Goal: Transaction & Acquisition: Download file/media

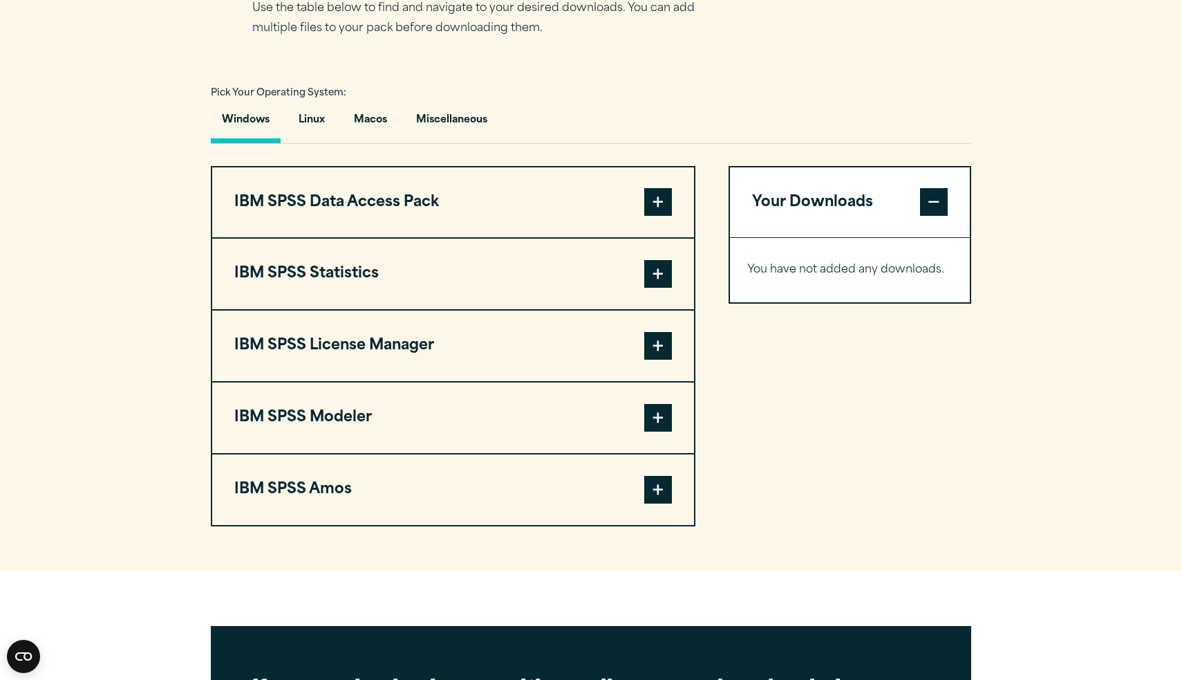
scroll to position [938, 0]
click at [666, 268] on span at bounding box center [658, 273] width 28 height 28
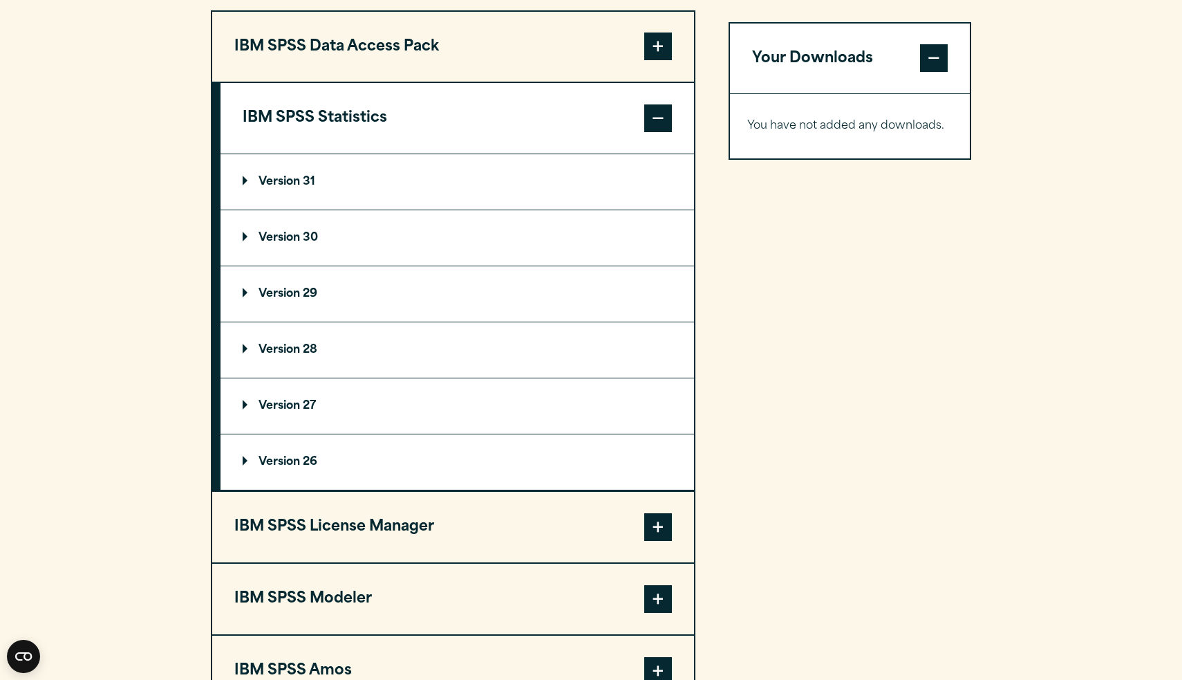
scroll to position [1108, 0]
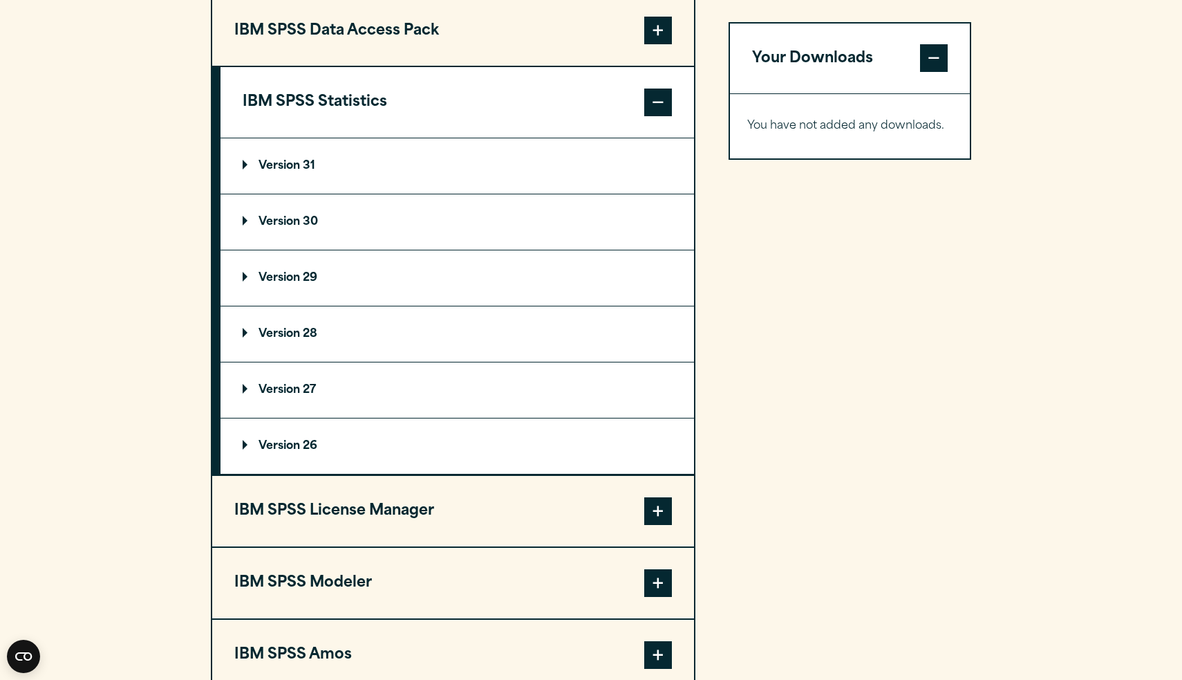
click at [290, 328] on p "Version 28" at bounding box center [280, 333] width 75 height 11
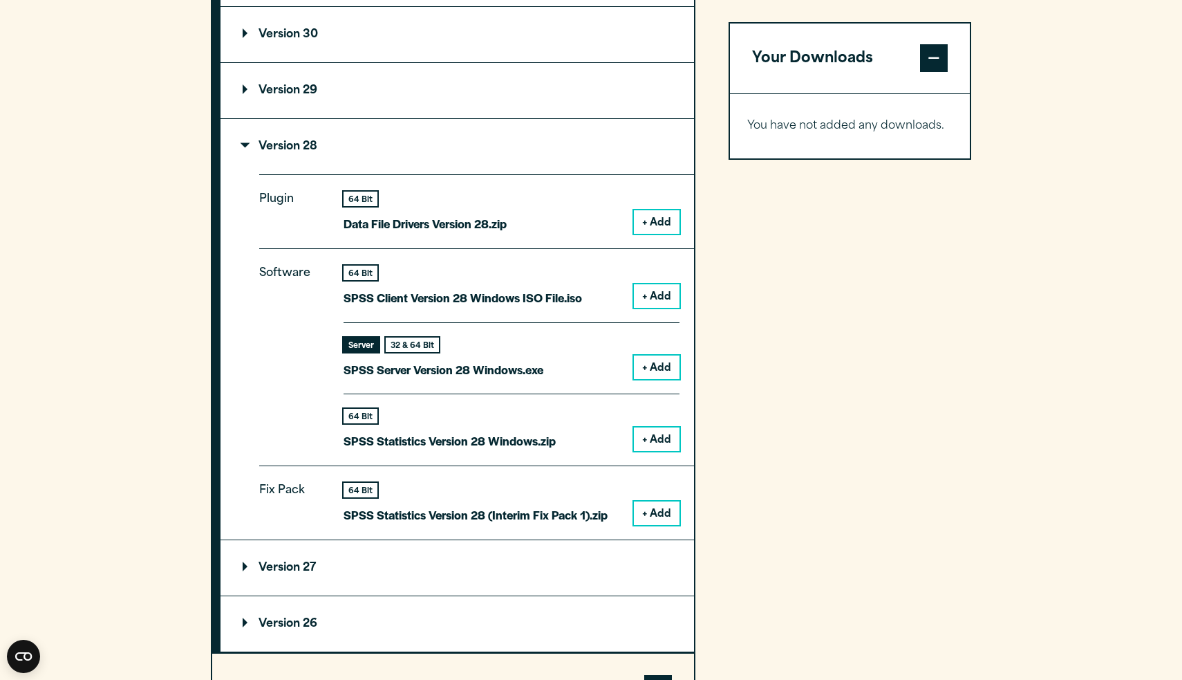
scroll to position [1297, 0]
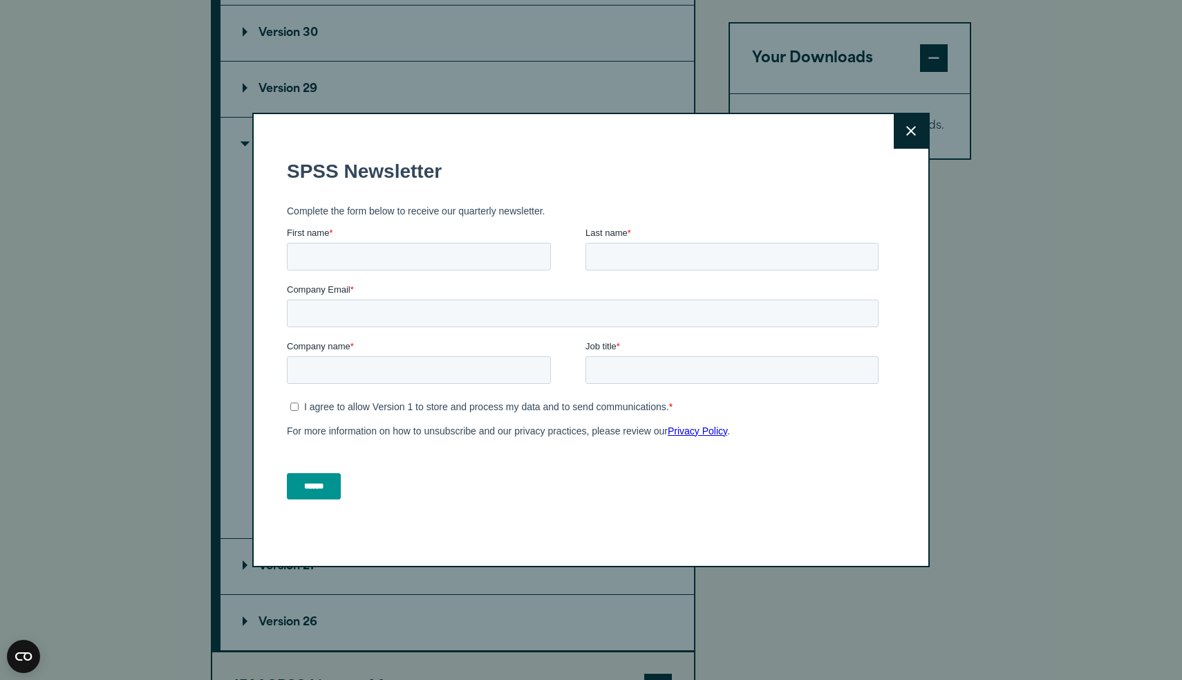
click at [924, 127] on button "Close" at bounding box center [911, 131] width 35 height 35
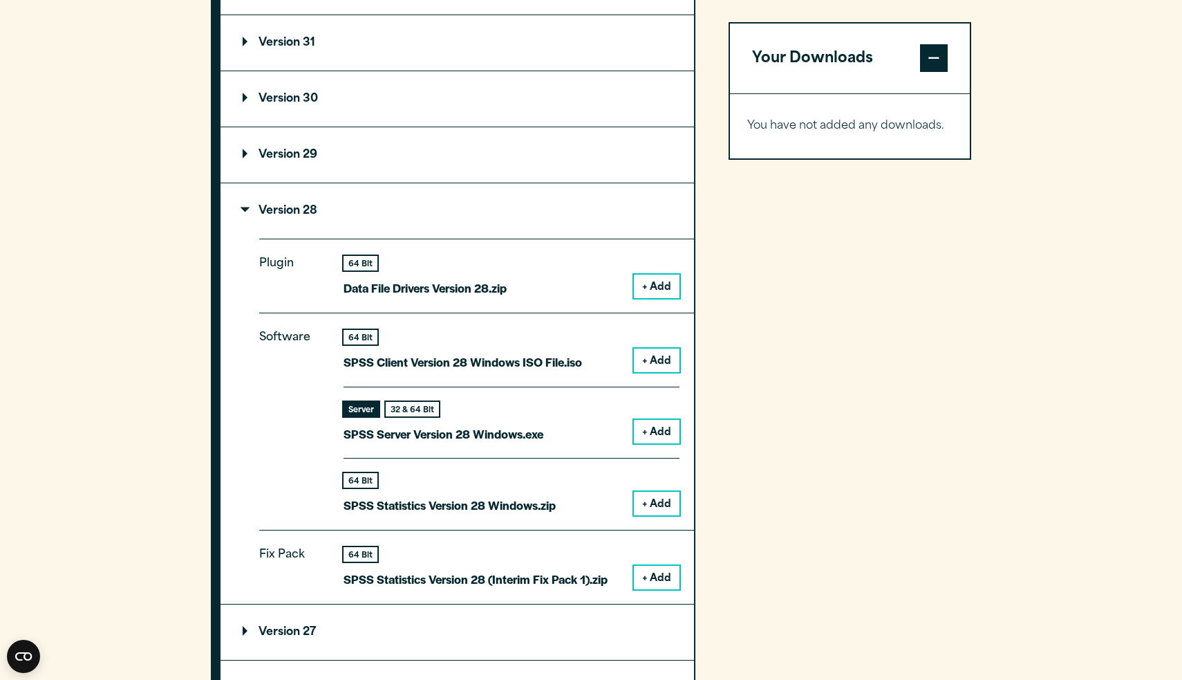
scroll to position [1229, 0]
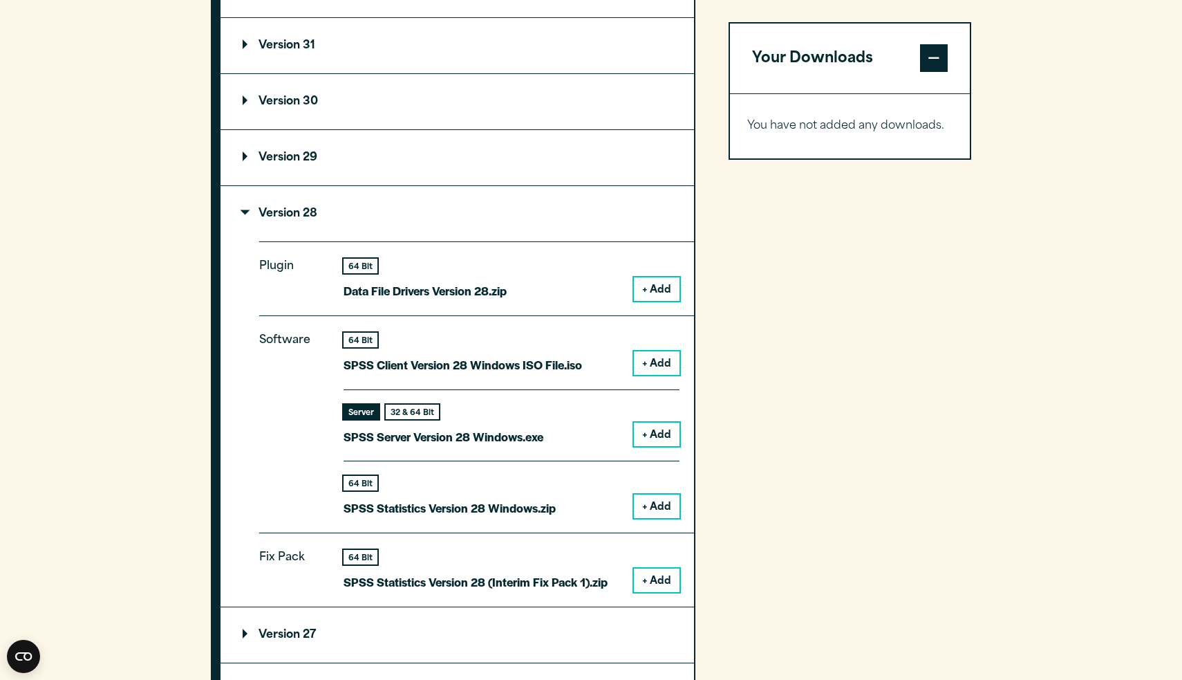
click at [265, 46] on p "Version 31" at bounding box center [279, 45] width 73 height 11
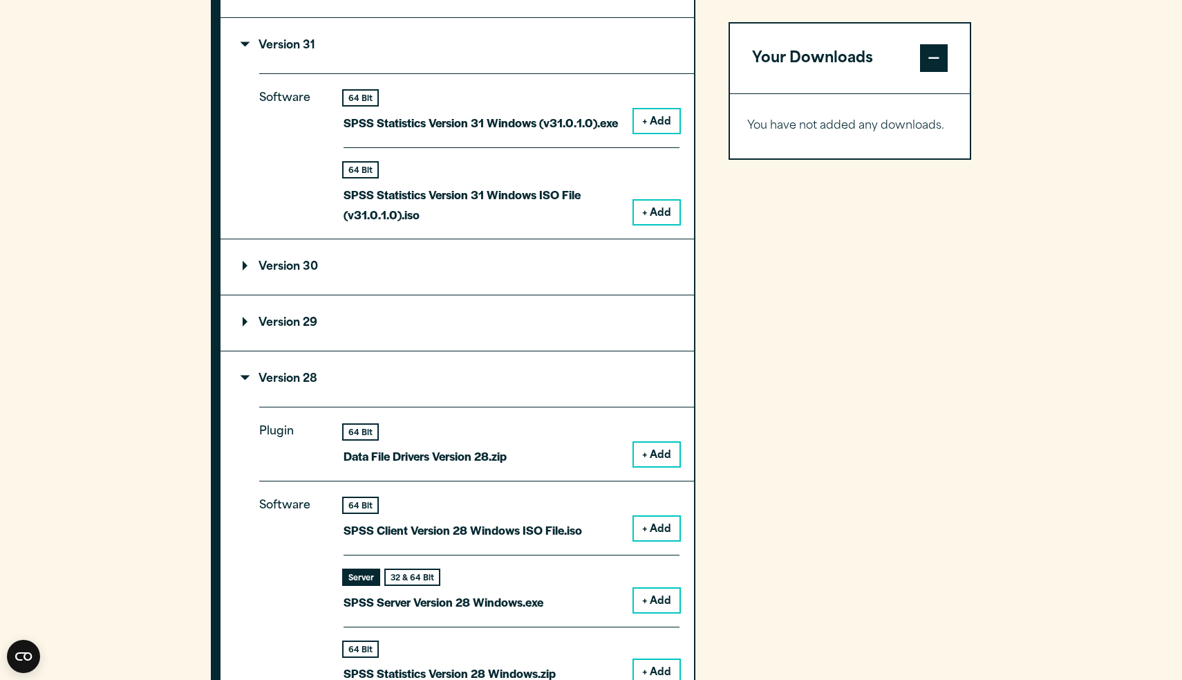
click at [265, 46] on p "Version 31" at bounding box center [279, 45] width 73 height 11
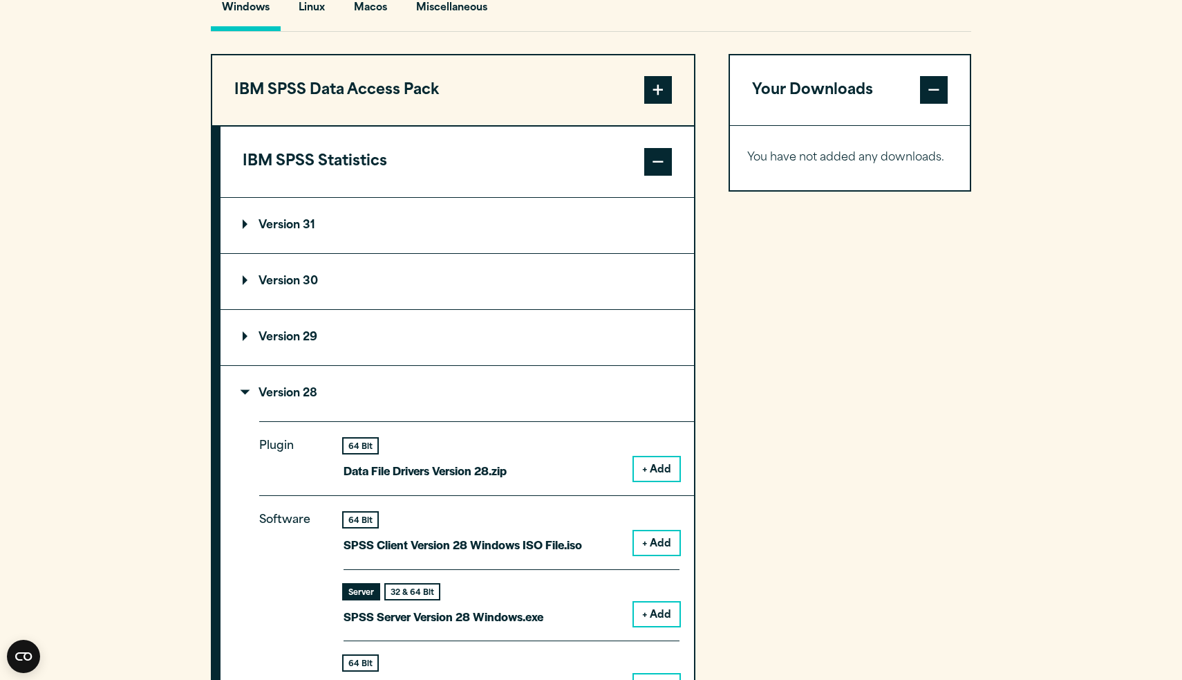
scroll to position [1033, 0]
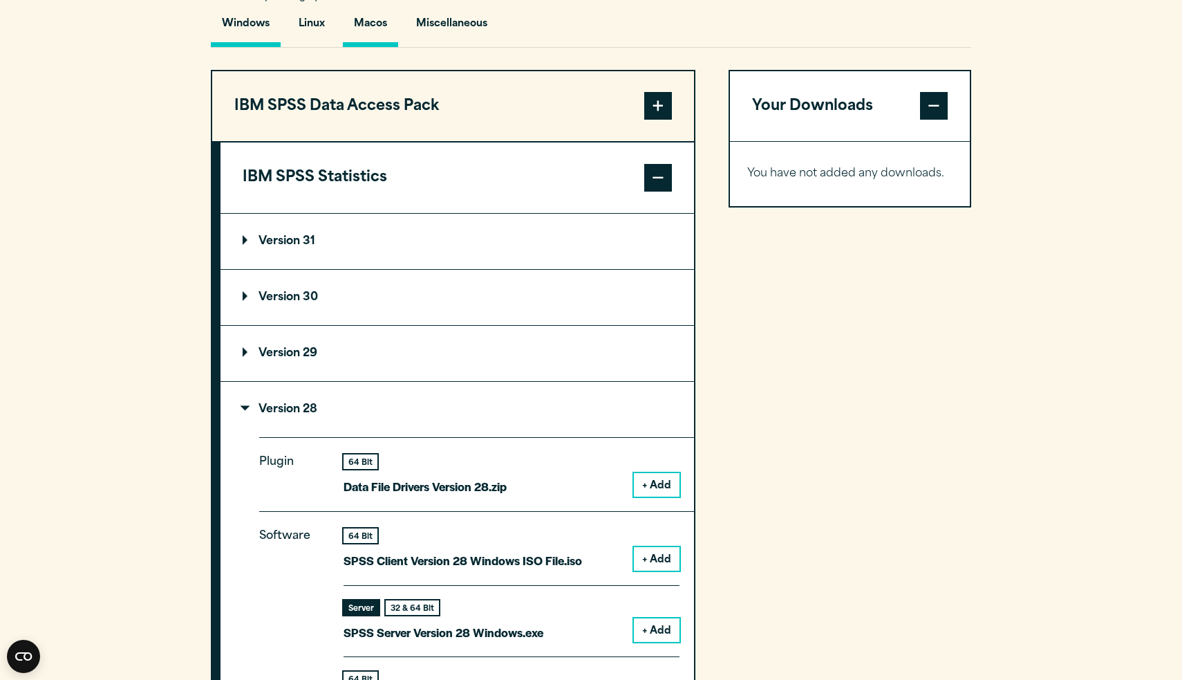
click at [364, 30] on button "Macos" at bounding box center [370, 27] width 55 height 39
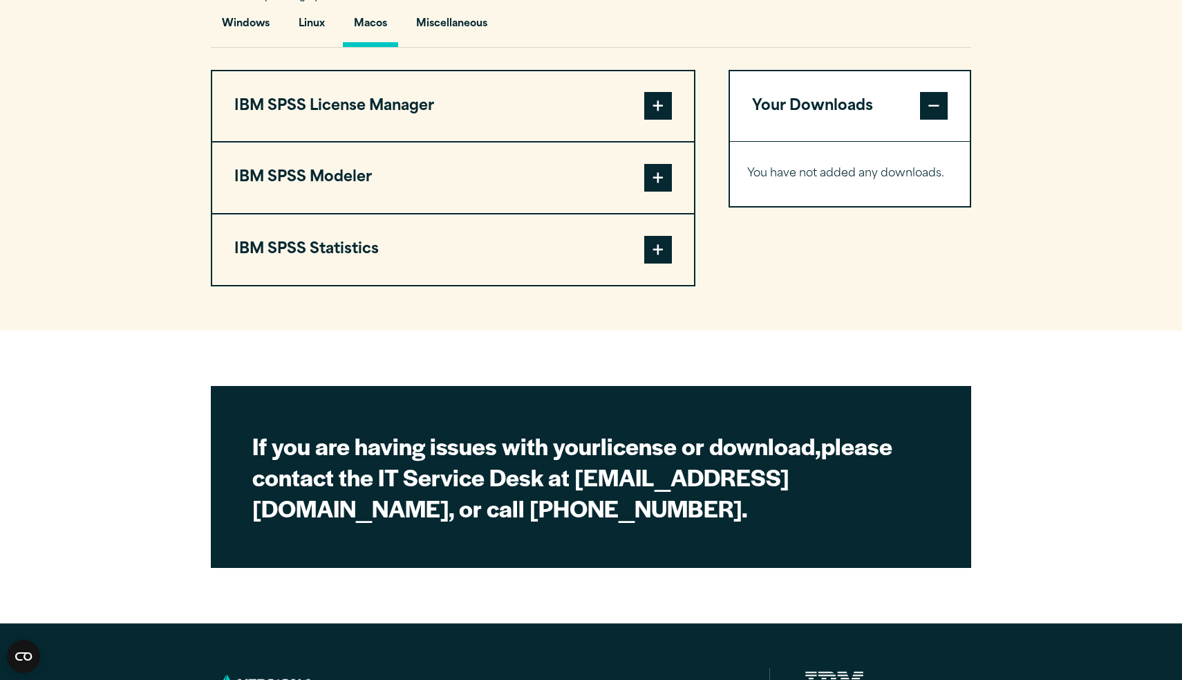
click at [476, 265] on button "IBM SPSS Statistics" at bounding box center [453, 249] width 482 height 71
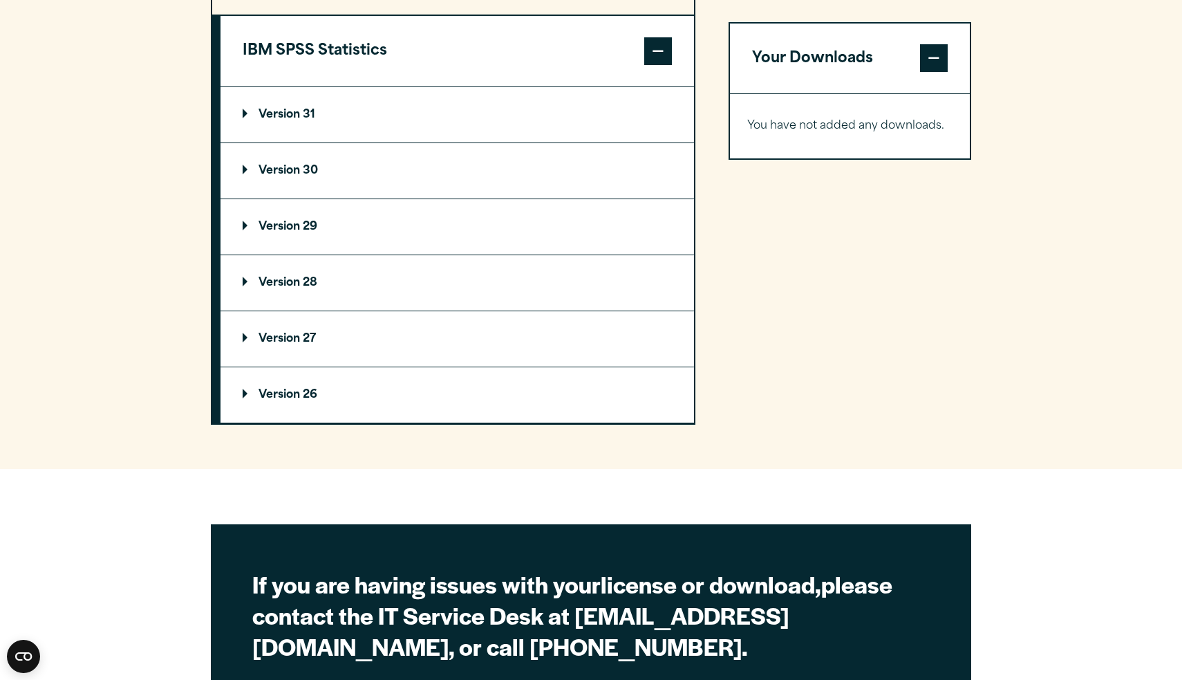
scroll to position [1232, 0]
click at [332, 295] on summary "Version 28" at bounding box center [458, 281] width 474 height 55
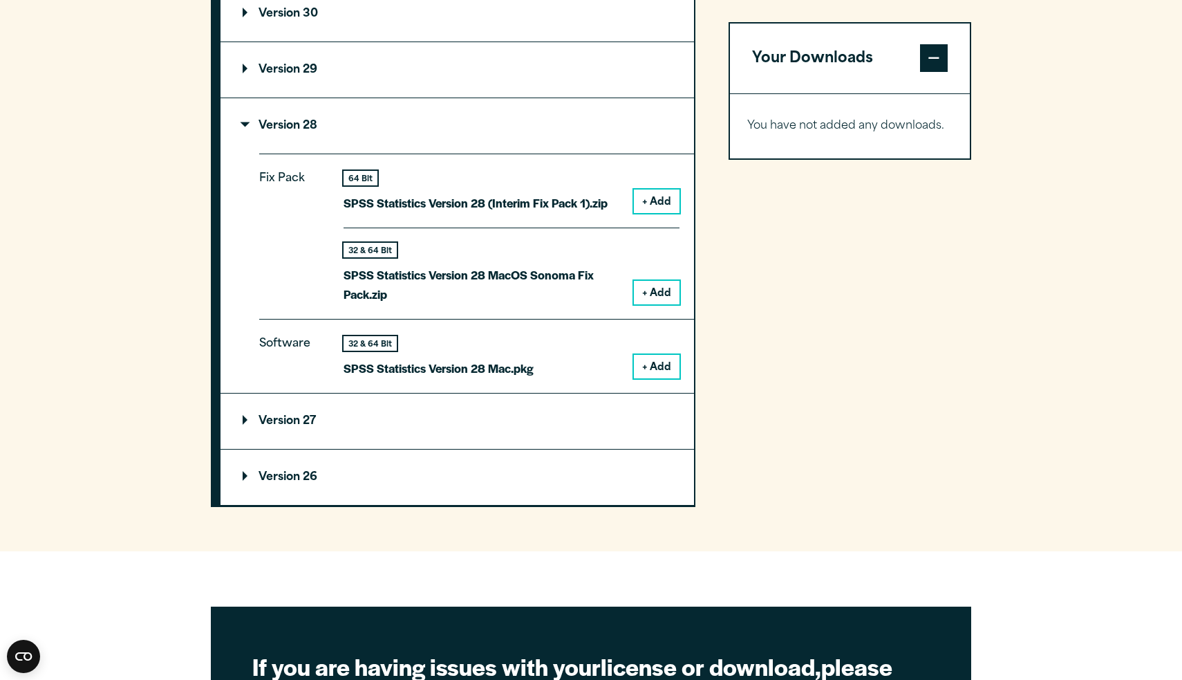
scroll to position [1390, 0]
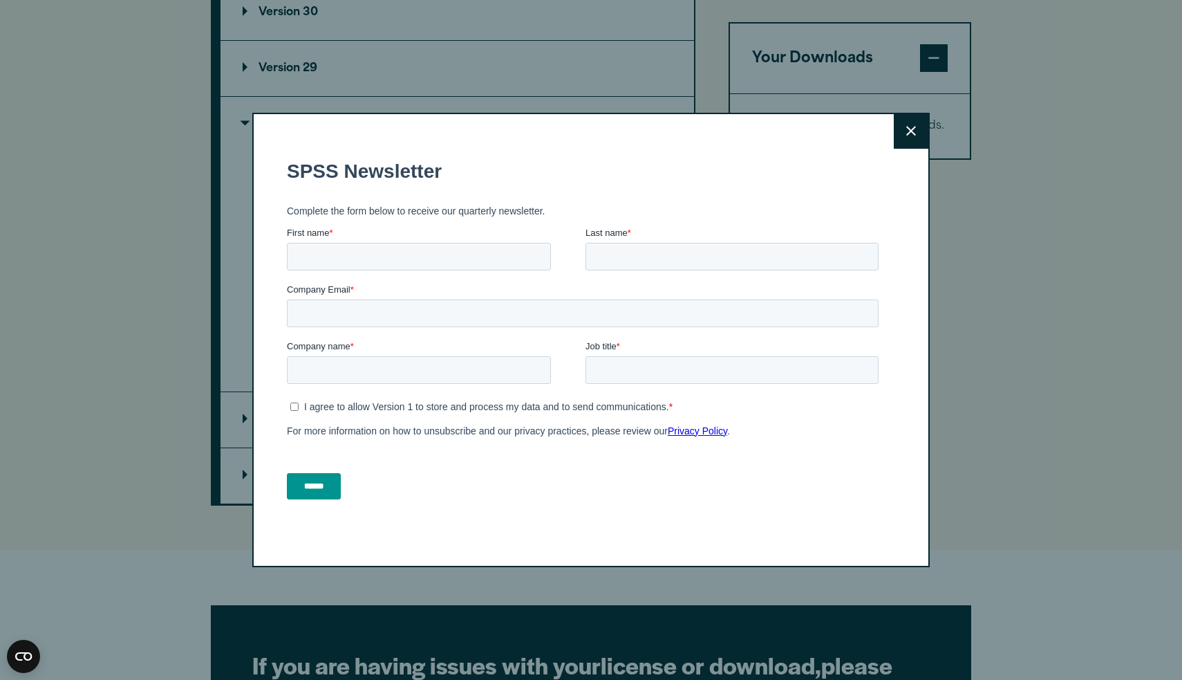
click at [913, 136] on button "Close" at bounding box center [911, 131] width 35 height 35
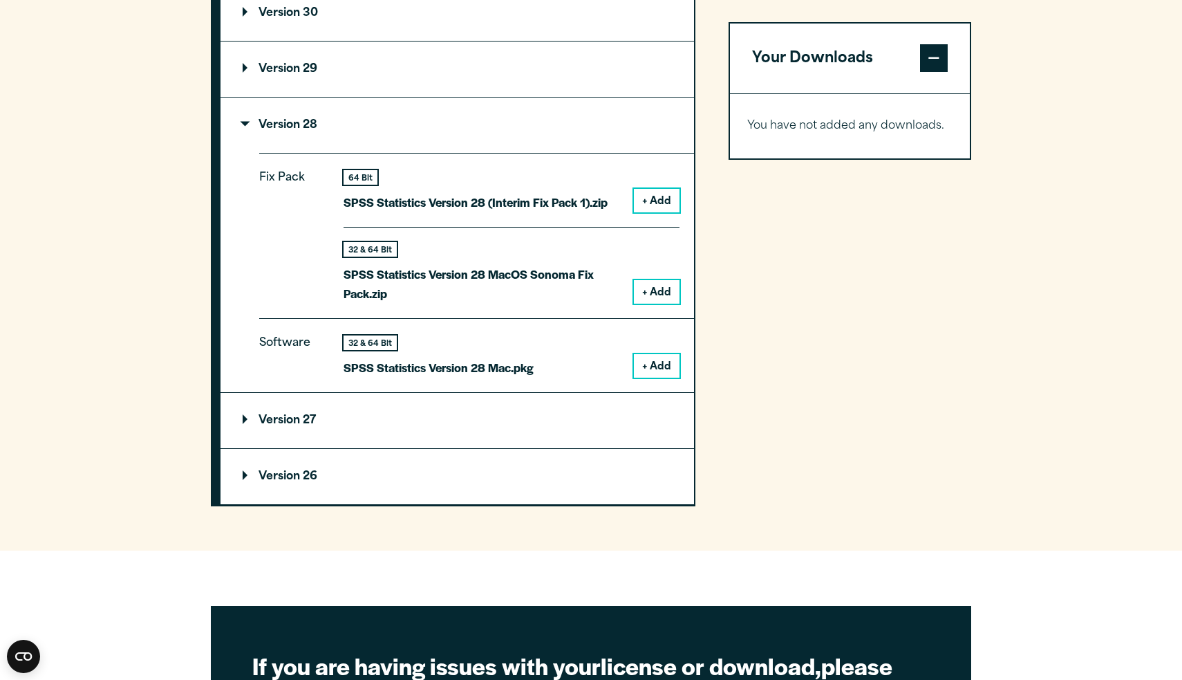
scroll to position [1389, 0]
click at [660, 368] on button "+ Add" at bounding box center [657, 366] width 46 height 24
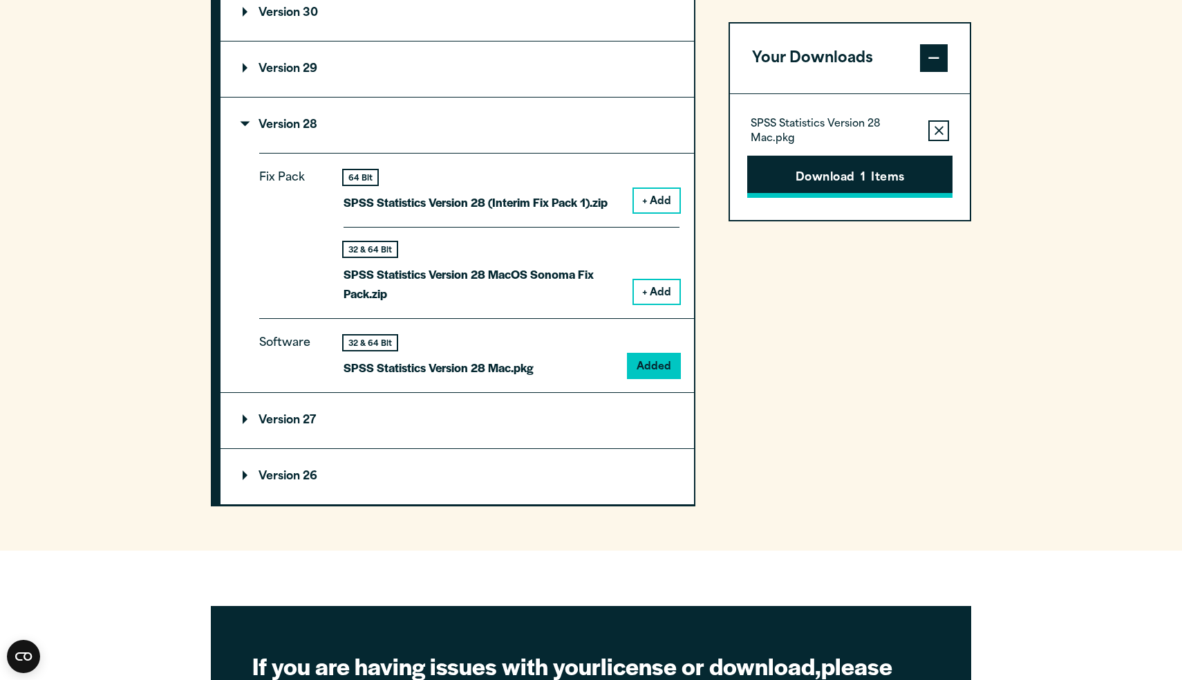
click at [815, 190] on button "Download 1 Items" at bounding box center [849, 177] width 205 height 43
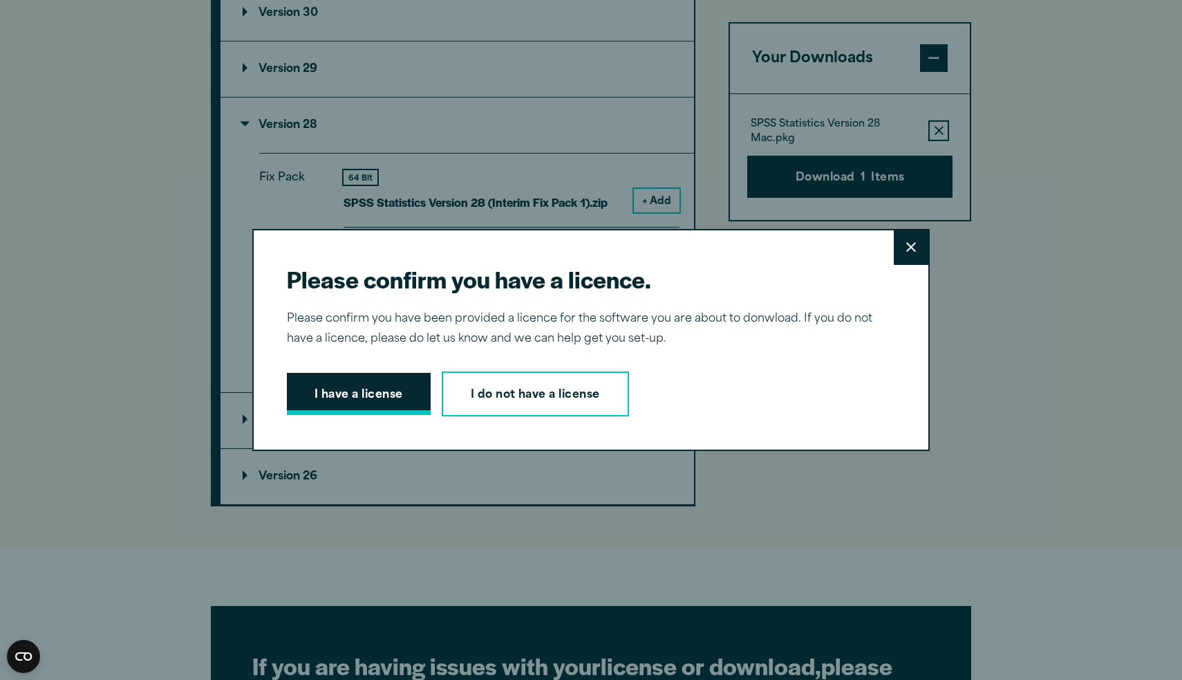
click at [385, 395] on button "I have a license" at bounding box center [359, 394] width 144 height 43
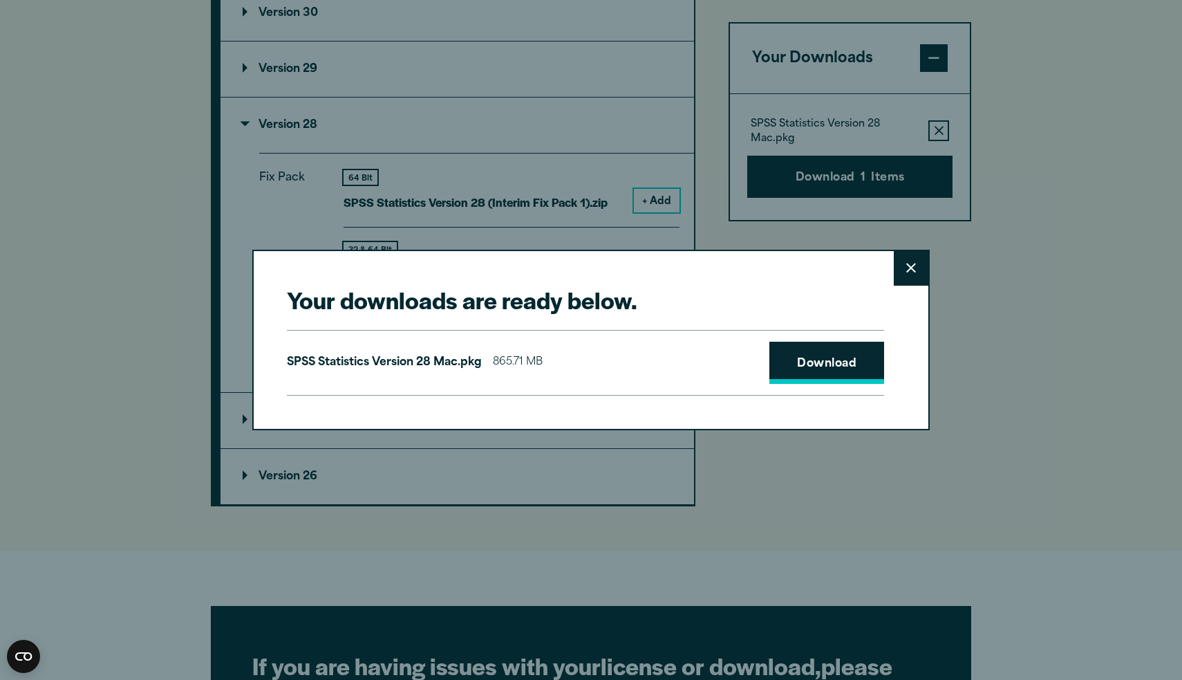
click at [846, 364] on link "Download" at bounding box center [827, 363] width 115 height 43
click at [835, 362] on link "Download" at bounding box center [827, 363] width 115 height 43
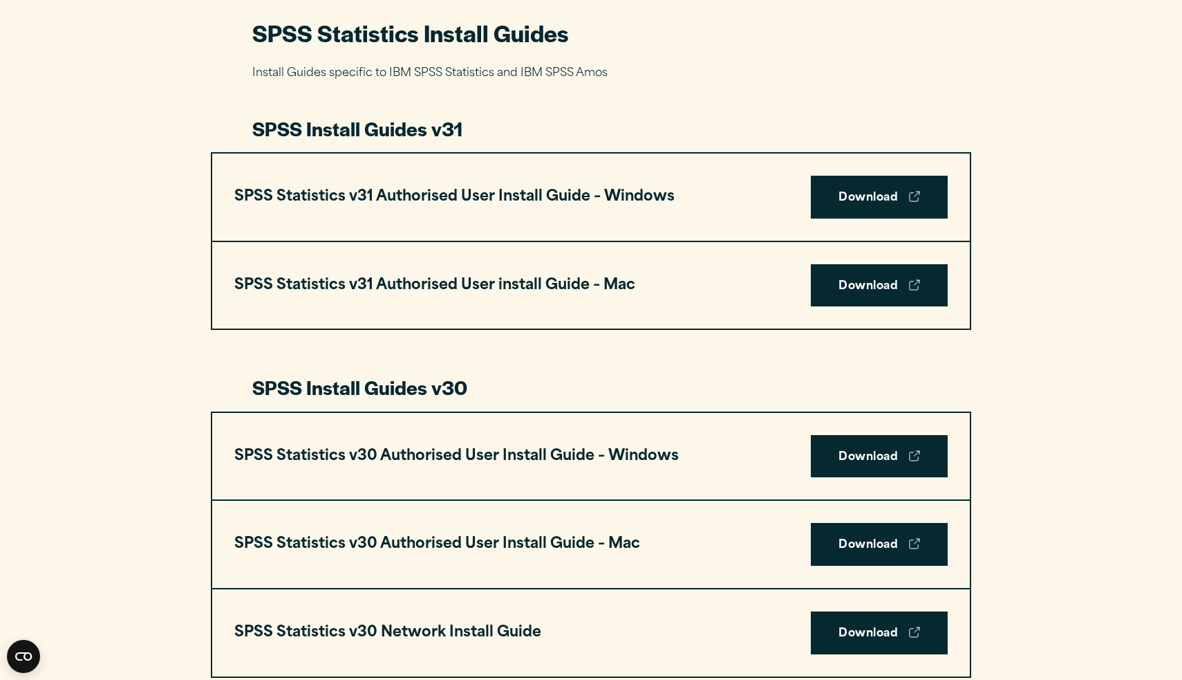
scroll to position [658, 0]
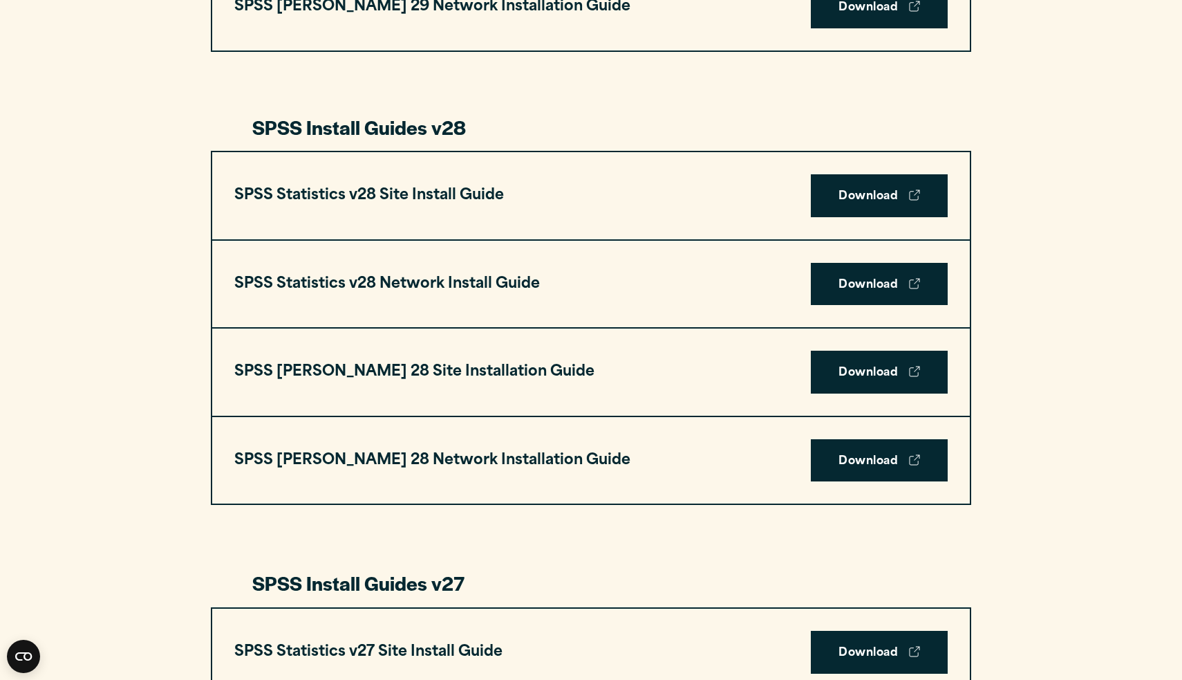
scroll to position [1931, 0]
